Goal: Information Seeking & Learning: Understand process/instructions

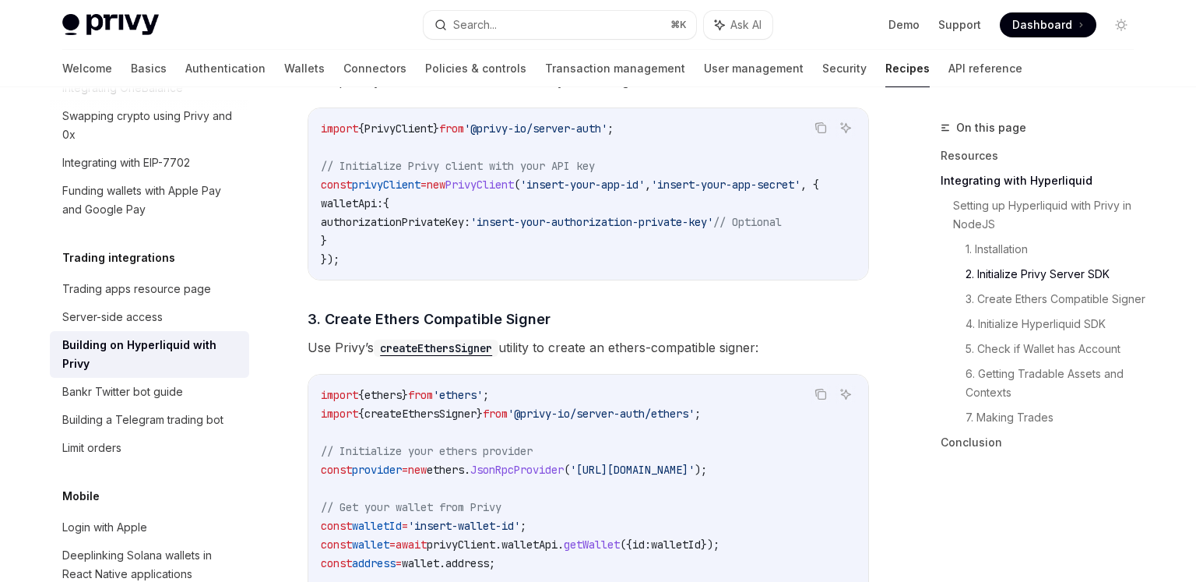
scroll to position [958, 0]
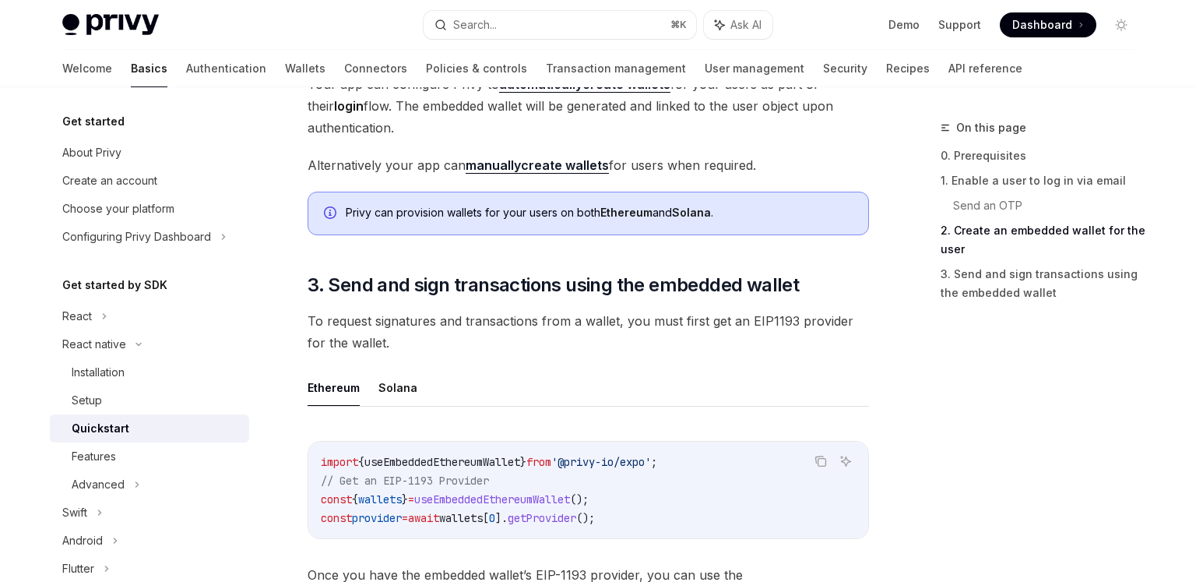
scroll to position [1583, 0]
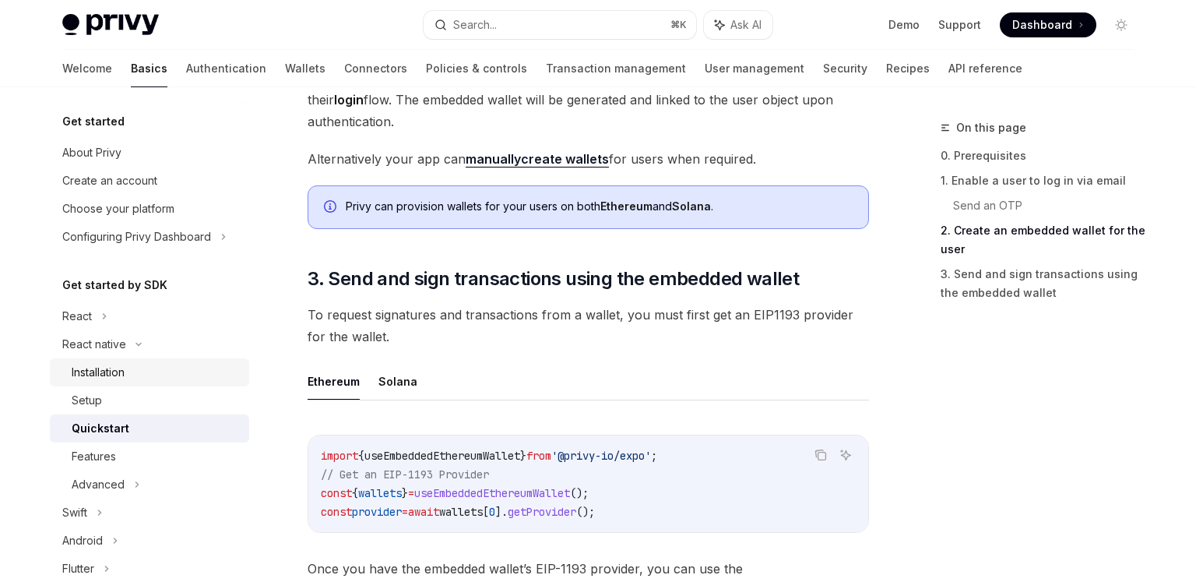
click at [146, 370] on div "Installation" at bounding box center [156, 372] width 168 height 19
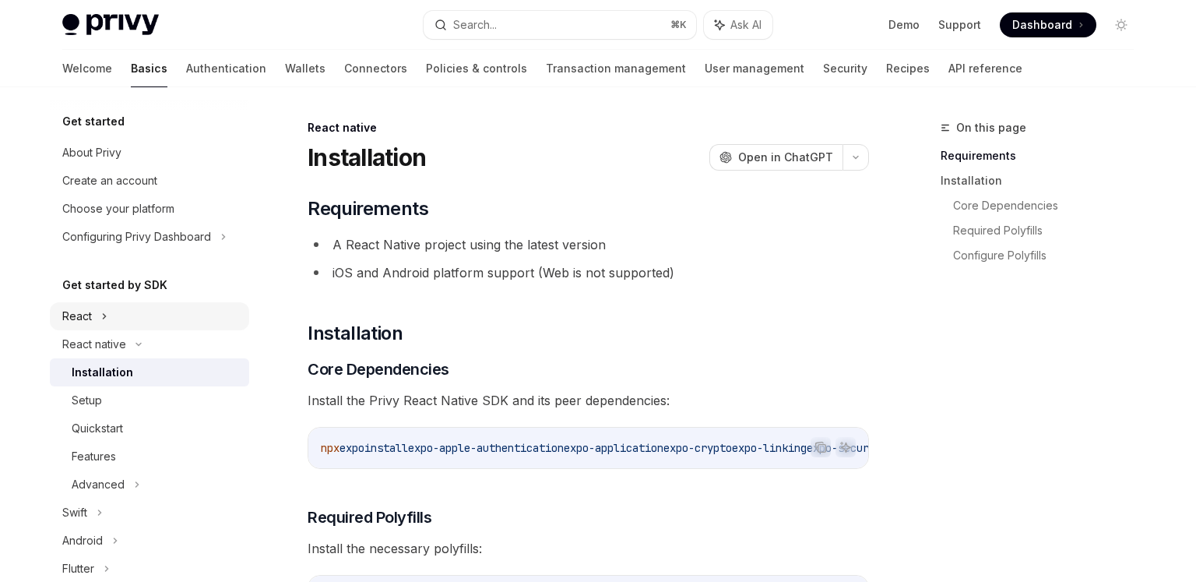
click at [102, 316] on icon at bounding box center [104, 316] width 6 height 19
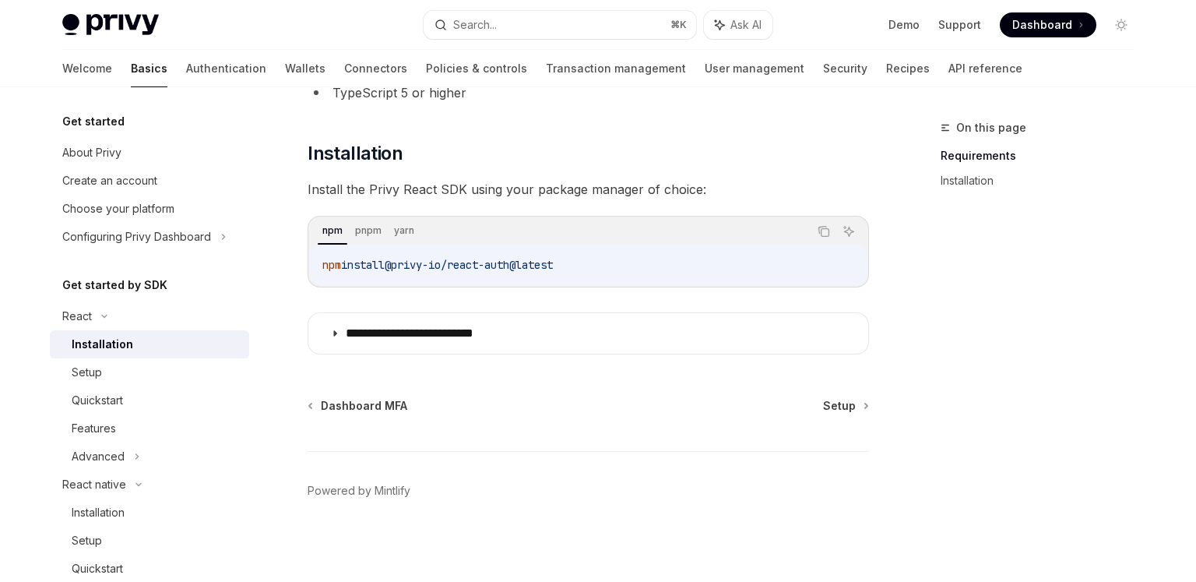
scroll to position [182, 0]
click at [135, 366] on div "Setup" at bounding box center [156, 372] width 168 height 19
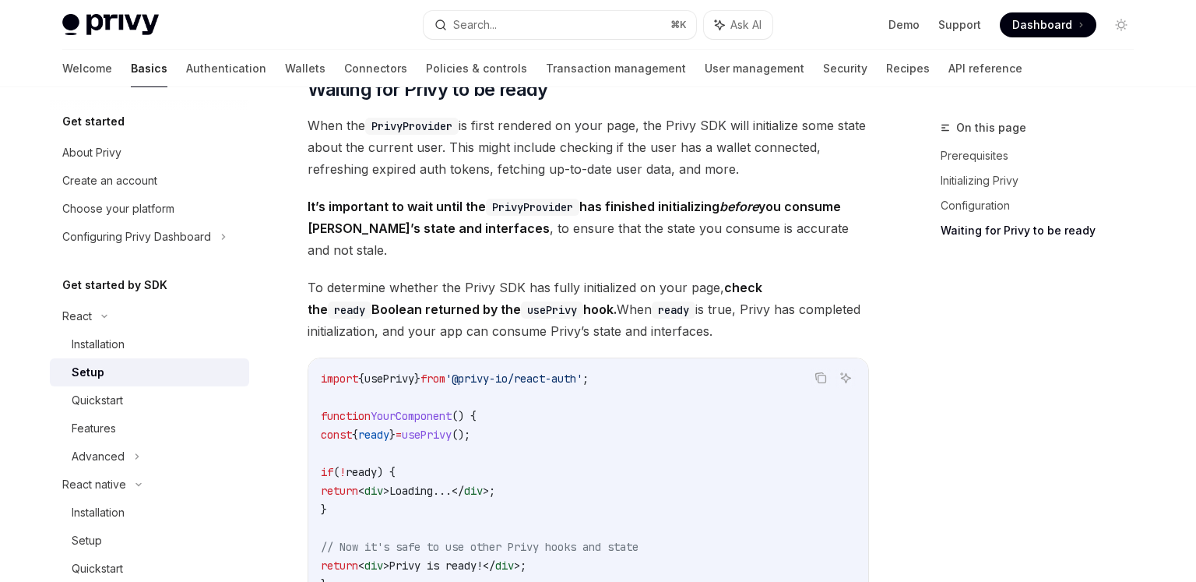
scroll to position [1449, 0]
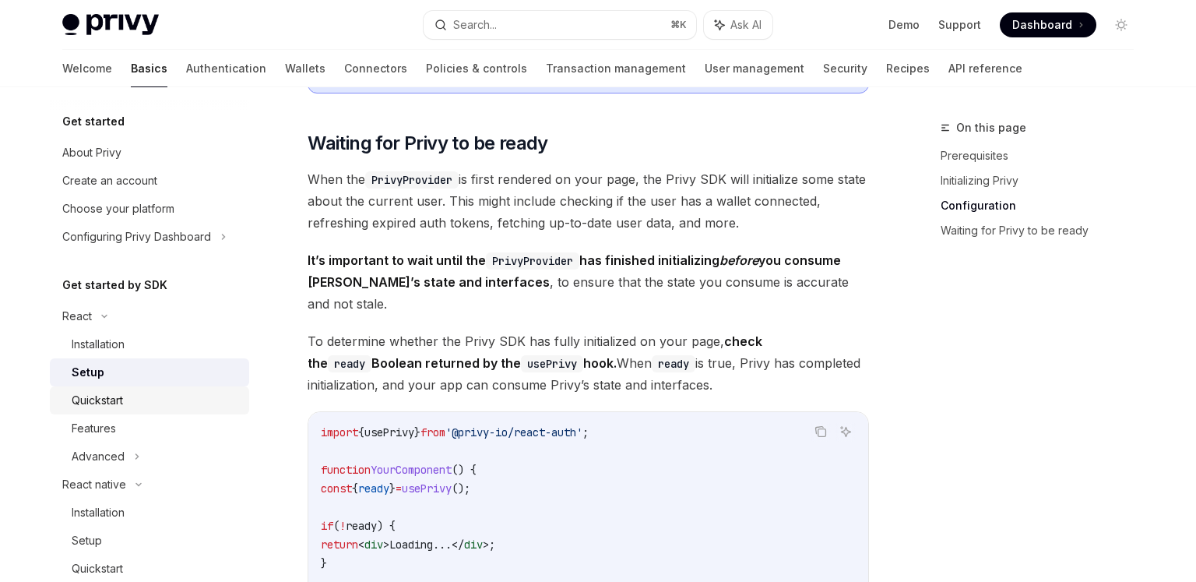
click at [129, 397] on div "Quickstart" at bounding box center [156, 400] width 168 height 19
type textarea "*"
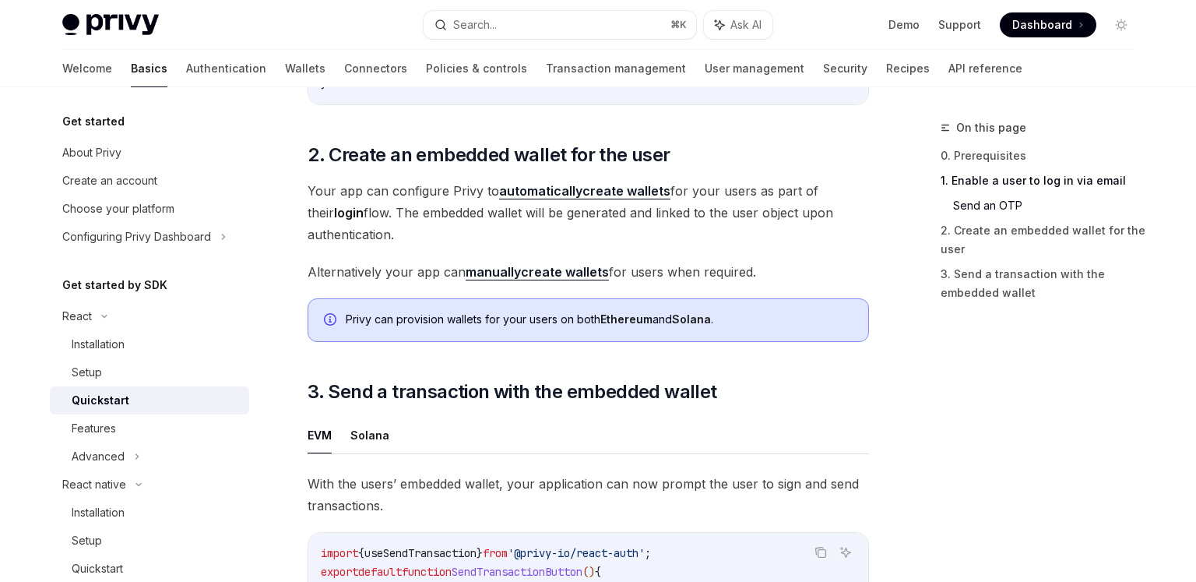
scroll to position [1113, 0]
